Goal: Find specific page/section: Find specific page/section

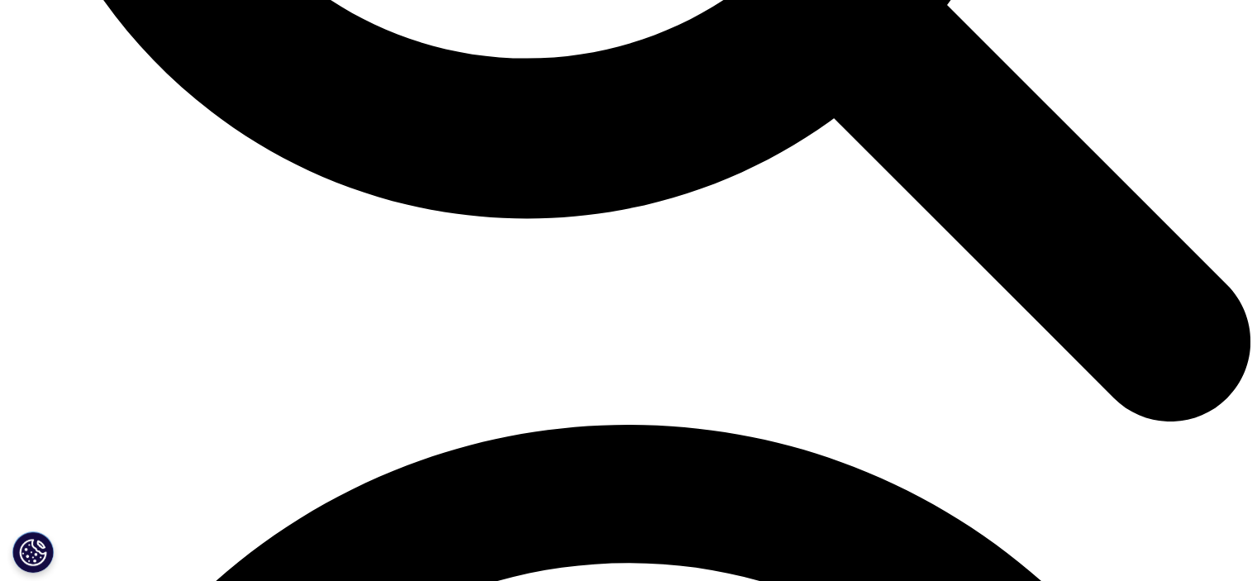
scroll to position [2231, 0]
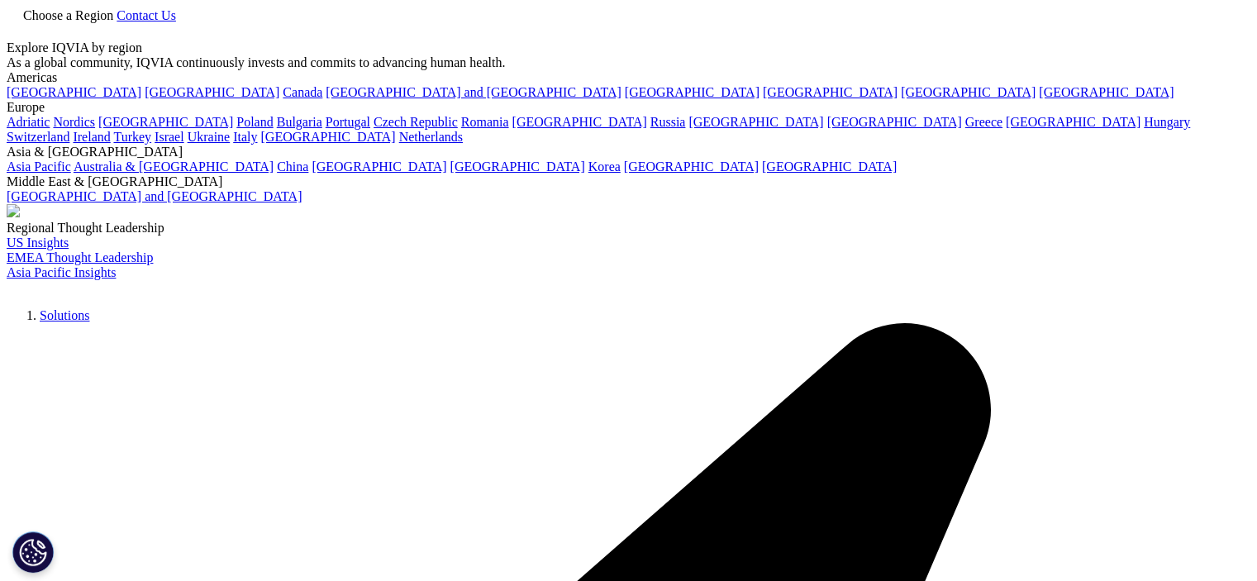
drag, startPoint x: 270, startPoint y: 288, endPoint x: 302, endPoint y: 409, distance: 125.7
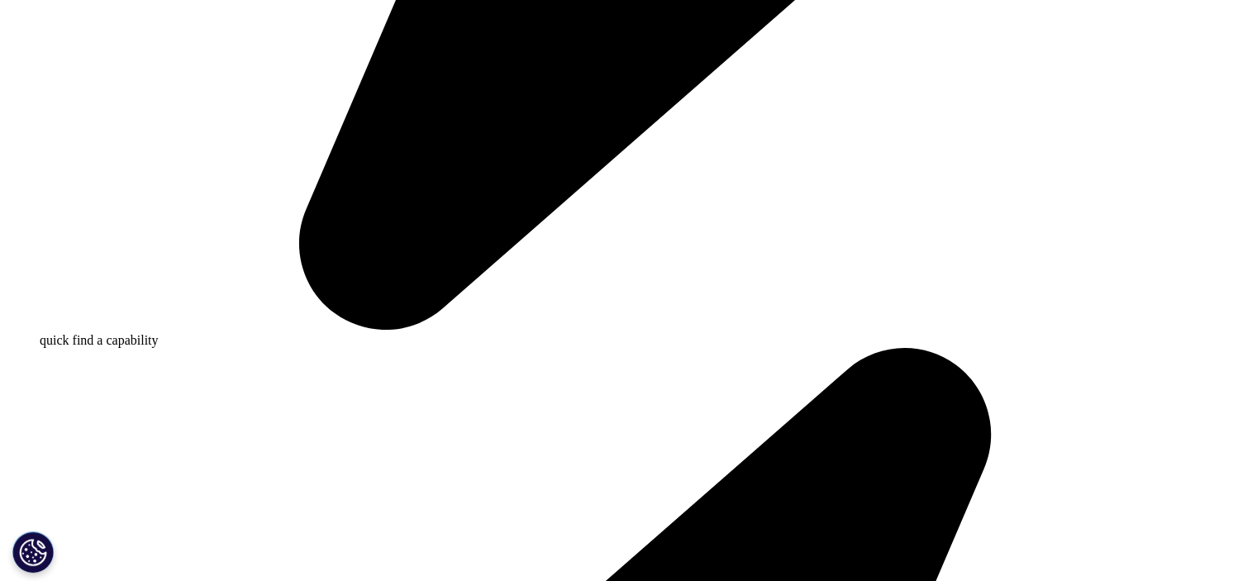
scroll to position [1487, 0]
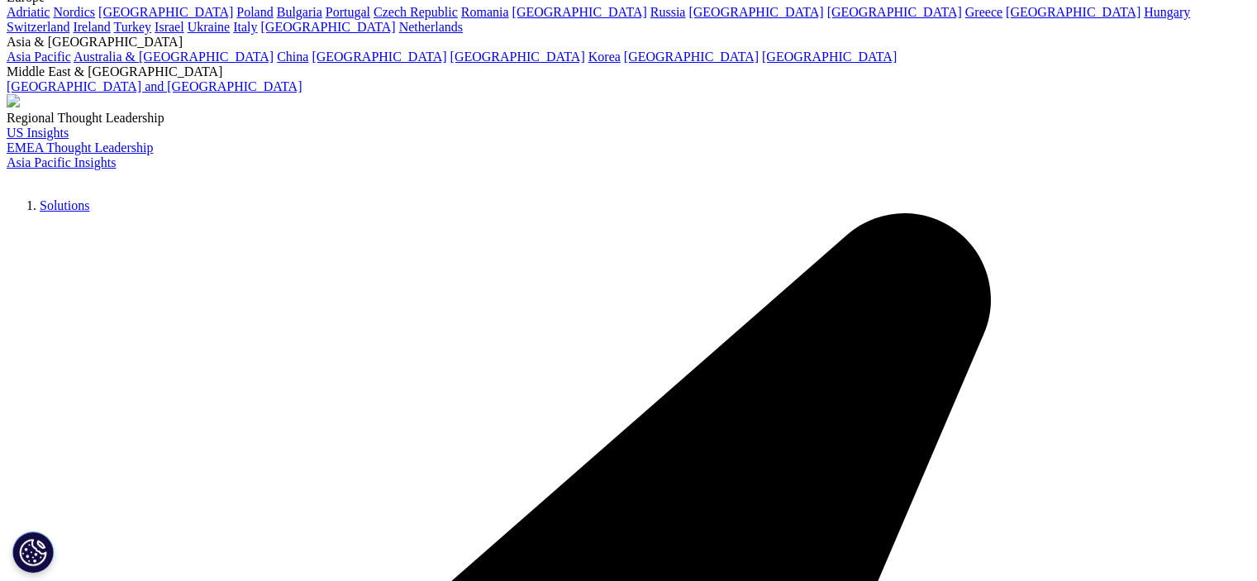
scroll to position [0, 0]
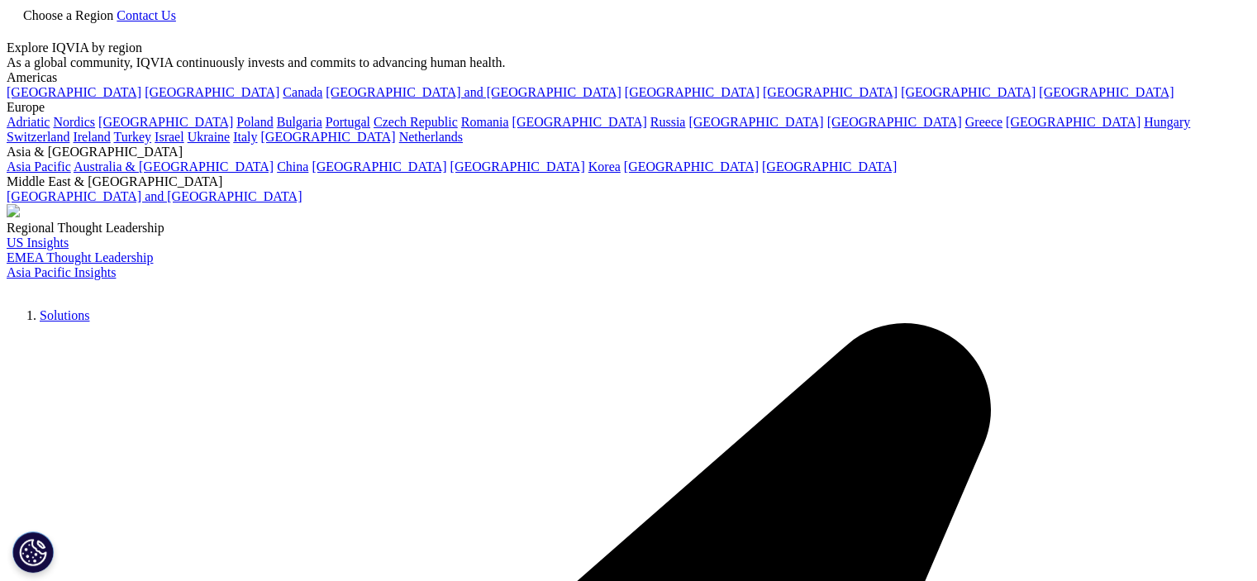
click at [113, 22] on span "Choose a Region" at bounding box center [68, 15] width 90 height 14
click at [145, 99] on link "[GEOGRAPHIC_DATA]" at bounding box center [212, 92] width 135 height 14
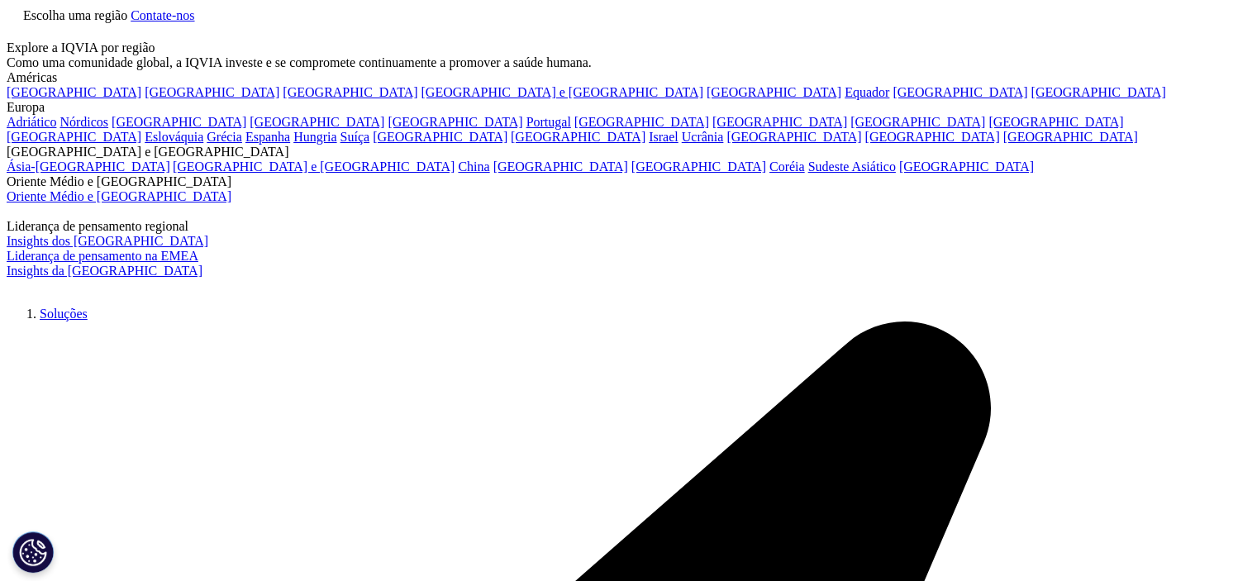
click at [13, 34] on icon at bounding box center [10, 33] width 6 height 5
click at [1103, 40] on div at bounding box center [629, 40] width 1244 height 0
